Goal: Task Accomplishment & Management: Complete application form

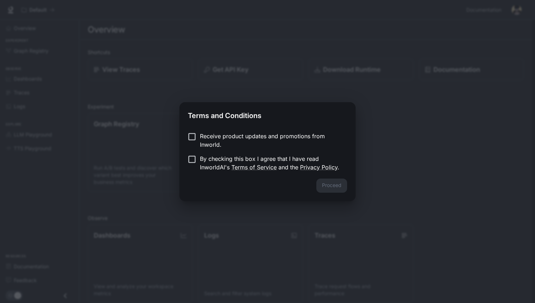
click at [198, 164] on label "By checking this box I agree that I have read InworldAI's Terms of Service and …" at bounding box center [262, 163] width 157 height 17
click at [322, 194] on div "Proceed" at bounding box center [267, 190] width 176 height 23
click at [325, 191] on button "Proceed" at bounding box center [331, 186] width 31 height 14
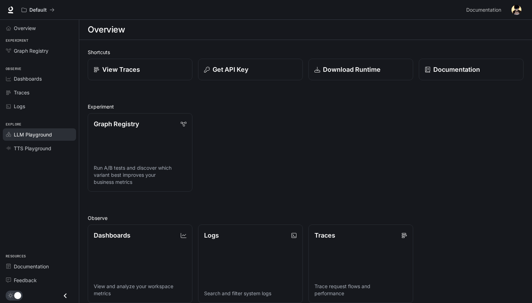
click at [39, 133] on span "LLM Playground" at bounding box center [33, 134] width 38 height 7
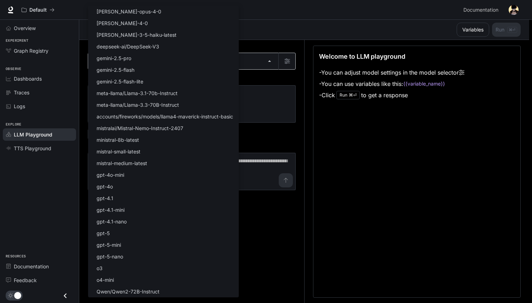
click at [116, 60] on body "Skip to main content Default Documentation Documentation Portal Overview Experi…" at bounding box center [266, 152] width 532 height 304
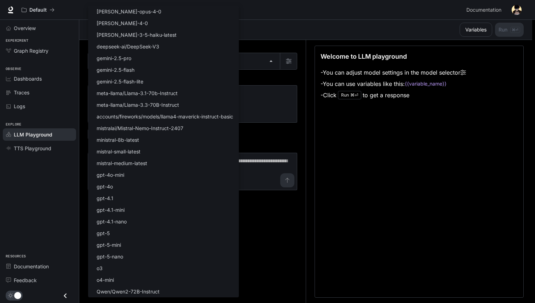
click at [39, 63] on div at bounding box center [267, 151] width 535 height 303
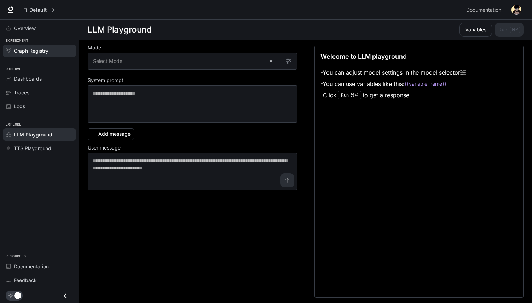
click at [35, 52] on span "Graph Registry" at bounding box center [31, 50] width 35 height 7
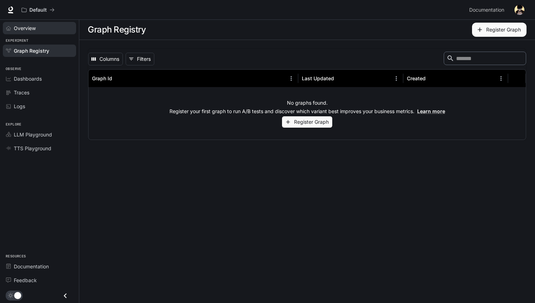
click at [35, 25] on span "Overview" at bounding box center [25, 27] width 22 height 7
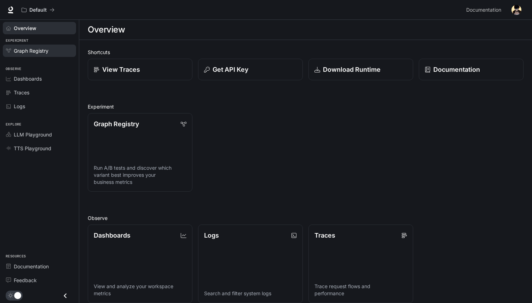
click at [30, 50] on span "Graph Registry" at bounding box center [31, 50] width 35 height 7
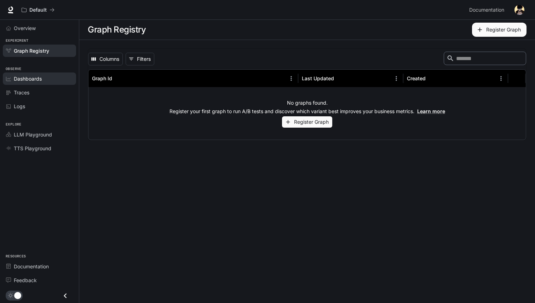
click at [46, 74] on link "Dashboards" at bounding box center [39, 79] width 73 height 12
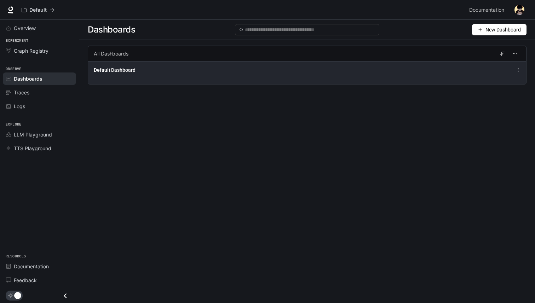
click at [133, 69] on span "Default Dashboard" at bounding box center [115, 70] width 42 height 7
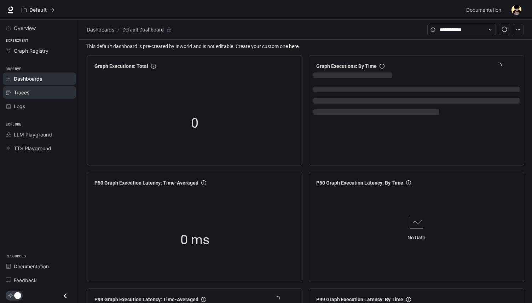
click at [23, 90] on span "Traces" at bounding box center [22, 92] width 16 height 7
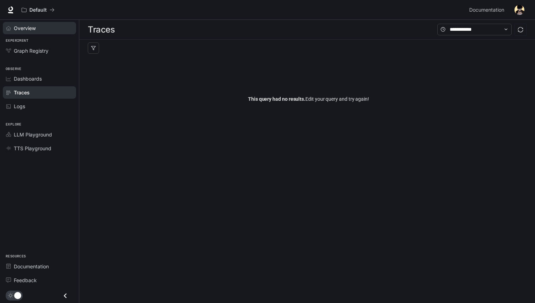
click at [28, 28] on span "Overview" at bounding box center [25, 27] width 22 height 7
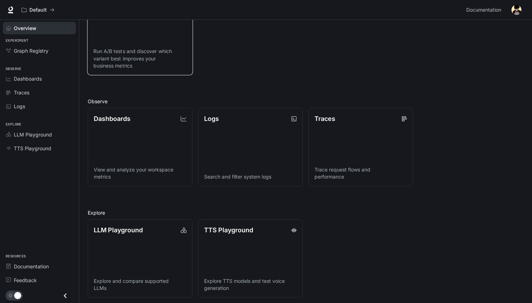
scroll to position [120, 0]
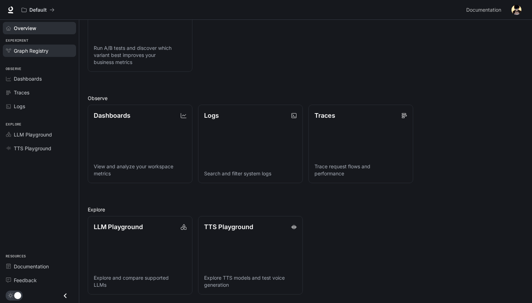
click at [50, 53] on div "Graph Registry" at bounding box center [43, 50] width 59 height 7
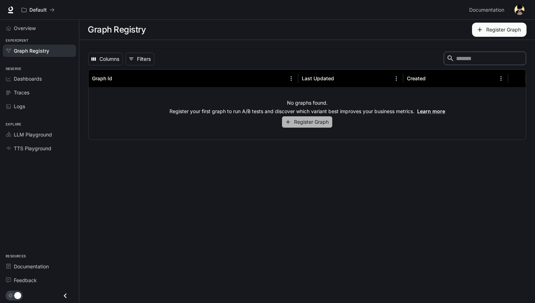
click at [300, 123] on button "Register Graph" at bounding box center [307, 122] width 50 height 12
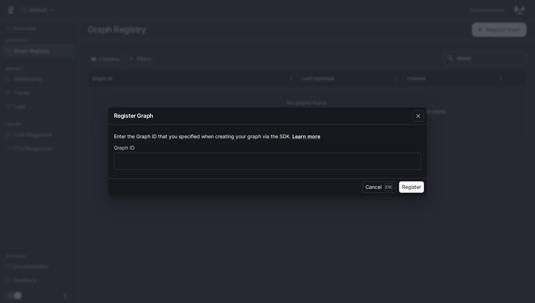
click at [298, 173] on div "Enter the Graph ID that you specified when creating your graph via the SDK. Lea…" at bounding box center [267, 152] width 318 height 54
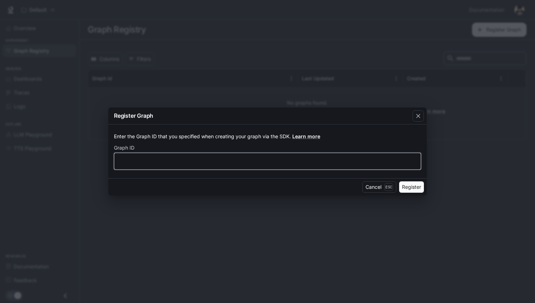
click at [312, 161] on input "text" at bounding box center [267, 161] width 306 height 7
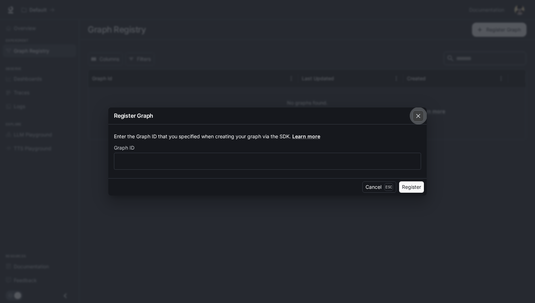
click at [421, 116] on icon "button" at bounding box center [418, 115] width 7 height 7
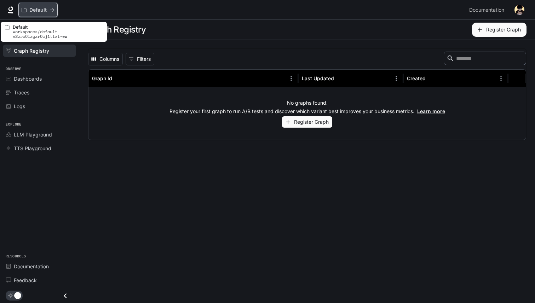
click at [22, 10] on icon "All workspaces" at bounding box center [24, 9] width 5 height 5
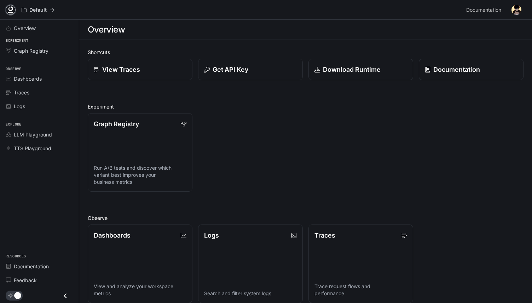
click at [9, 9] on icon at bounding box center [10, 9] width 7 height 7
